Goal: Register for event/course

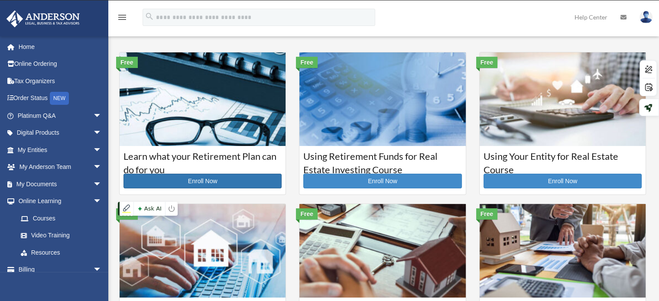
scroll to position [14, 0]
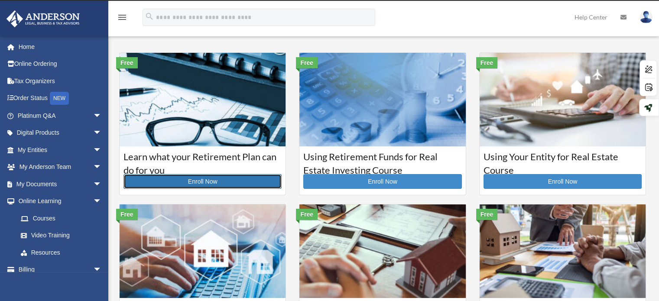
click at [218, 180] on link "Enroll Now" at bounding box center [202, 181] width 158 height 15
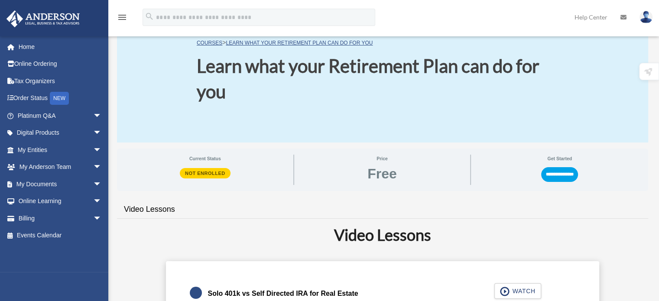
scroll to position [43, 0]
click at [212, 176] on span "Not Enrolled" at bounding box center [205, 173] width 51 height 10
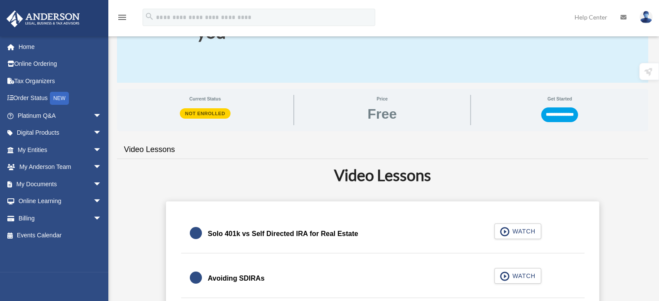
scroll to position [130, 0]
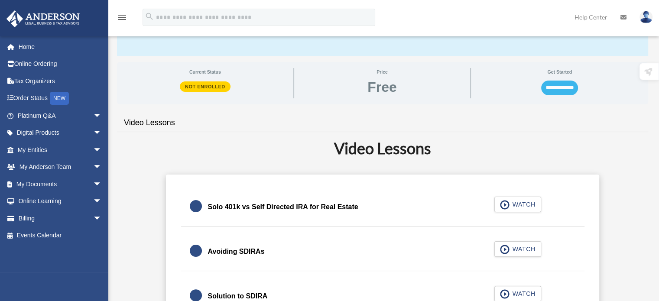
click at [562, 90] on input "**********" at bounding box center [559, 88] width 37 height 15
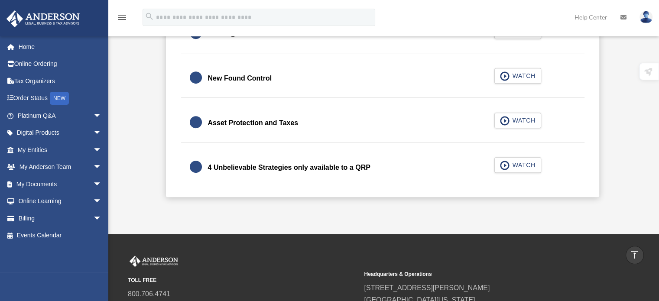
scroll to position [404, 0]
